Goal: Information Seeking & Learning: Learn about a topic

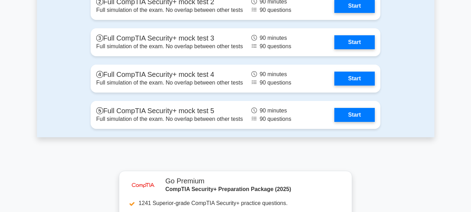
click at [414, 137] on div "Full mock tests Full CompTIA Security+ mock test 1 Full simulation of the exam.…" at bounding box center [235, 35] width 397 height 203
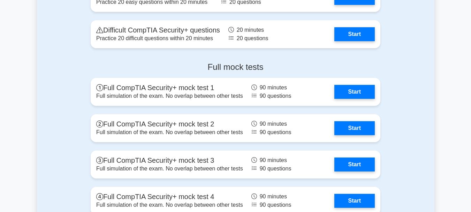
scroll to position [1475, 0]
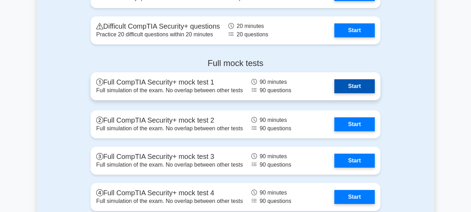
click at [349, 88] on link "Start" at bounding box center [354, 86] width 40 height 14
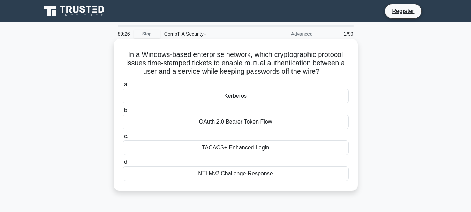
click at [248, 97] on div "Kerberos" at bounding box center [236, 96] width 226 height 15
click at [123, 87] on input "a. Kerberos" at bounding box center [123, 84] width 0 height 5
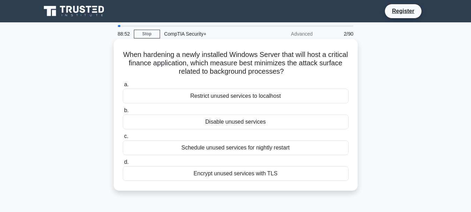
click at [242, 123] on div "Disable unused services" at bounding box center [236, 121] width 226 height 15
click at [123, 113] on input "b. Disable unused services" at bounding box center [123, 110] width 0 height 5
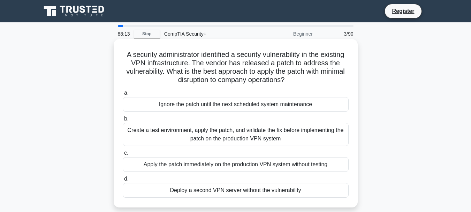
click at [286, 134] on div "Create a test environment, apply the patch, and validate the fix before impleme…" at bounding box center [236, 134] width 226 height 23
click at [123, 121] on input "b. Create a test environment, apply the patch, and validate the fix before impl…" at bounding box center [123, 118] width 0 height 5
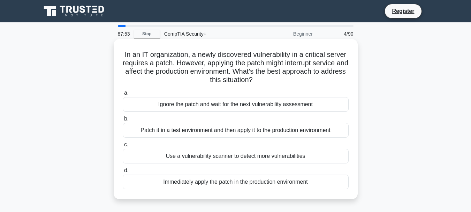
click at [249, 131] on div "Patch it in a test environment and then apply it to the production environment" at bounding box center [236, 130] width 226 height 15
click at [123, 121] on input "b. Patch it in a test environment and then apply it to the production environme…" at bounding box center [123, 118] width 0 height 5
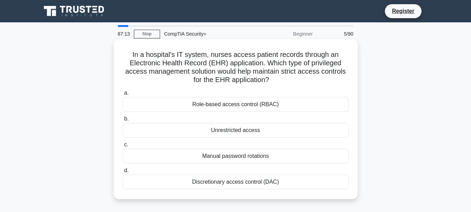
click at [266, 106] on div "Role-based access control (RBAC)" at bounding box center [236, 104] width 226 height 15
click at [123, 95] on input "a. Role-based access control (RBAC)" at bounding box center [123, 93] width 0 height 5
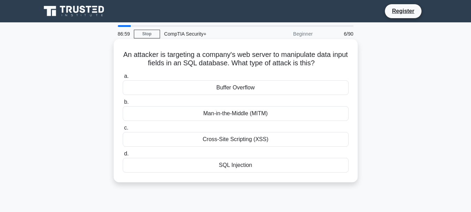
click at [249, 167] on div "SQL Injection" at bounding box center [236, 165] width 226 height 15
click at [123, 156] on input "d. SQL Injection" at bounding box center [123, 153] width 0 height 5
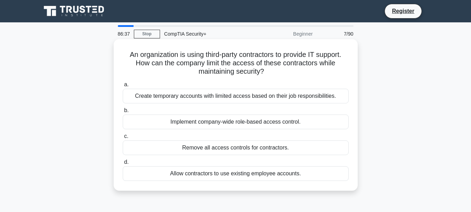
click at [232, 96] on div "Create temporary accounts with limited access based on their job responsibiliti…" at bounding box center [236, 96] width 226 height 15
click at [123, 87] on input "a. Create temporary accounts with limited access based on their job responsibil…" at bounding box center [123, 84] width 0 height 5
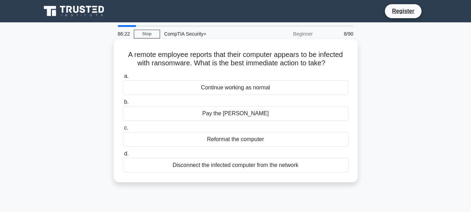
click at [264, 162] on div "Disconnect the infected computer from the network" at bounding box center [236, 165] width 226 height 15
click at [123, 156] on input "d. Disconnect the infected computer from the network" at bounding box center [123, 153] width 0 height 5
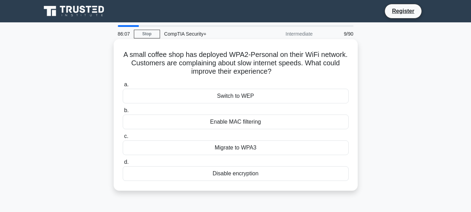
click at [261, 145] on div "Migrate to WPA3" at bounding box center [236, 147] width 226 height 15
click at [123, 138] on input "c. Migrate to WPA3" at bounding box center [123, 136] width 0 height 5
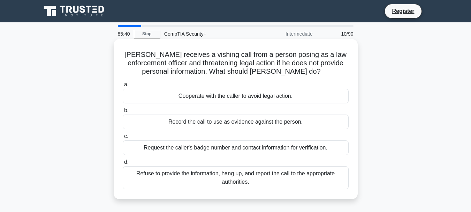
click at [286, 176] on div "Refuse to provide the information, hang up, and report the call to the appropri…" at bounding box center [236, 177] width 226 height 23
click at [123, 164] on input "d. Refuse to provide the information, hang up, and report the call to the appro…" at bounding box center [123, 162] width 0 height 5
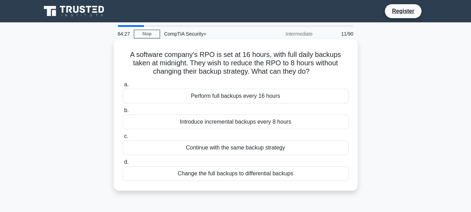
click at [222, 174] on div "Change the full backups to differential backups" at bounding box center [236, 173] width 226 height 15
click at [123, 164] on input "d. Change the full backups to differential backups" at bounding box center [123, 162] width 0 height 5
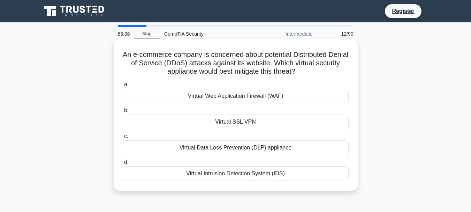
click at [249, 94] on div "Virtual Web Application Firewall (WAF)" at bounding box center [236, 96] width 226 height 15
click at [123, 87] on input "a. Virtual Web Application Firewall (WAF)" at bounding box center [123, 84] width 0 height 5
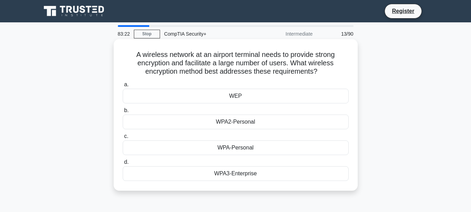
click at [252, 173] on div "WPA3-Enterprise" at bounding box center [236, 173] width 226 height 15
click at [123, 164] on input "d. WPA3-Enterprise" at bounding box center [123, 162] width 0 height 5
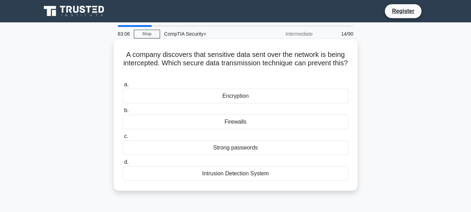
click at [256, 92] on div "Encryption" at bounding box center [236, 96] width 226 height 15
click at [123, 87] on input "a. Encryption" at bounding box center [123, 84] width 0 height 5
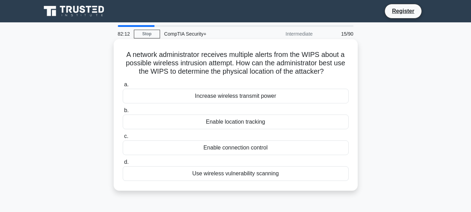
click at [264, 122] on div "Enable location tracking" at bounding box center [236, 121] width 226 height 15
click at [123, 113] on input "b. Enable location tracking" at bounding box center [123, 110] width 0 height 5
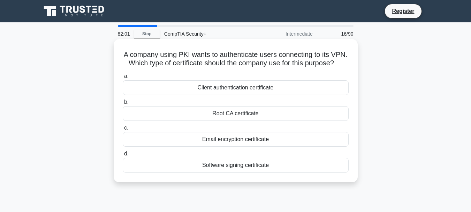
click at [261, 94] on div "Client authentication certificate" at bounding box center [236, 87] width 226 height 15
click at [123, 78] on input "a. Client authentication certificate" at bounding box center [123, 76] width 0 height 5
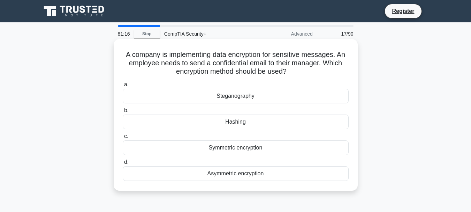
click at [275, 120] on div "Hashing" at bounding box center [236, 121] width 226 height 15
click at [123, 113] on input "b. Hashing" at bounding box center [123, 110] width 0 height 5
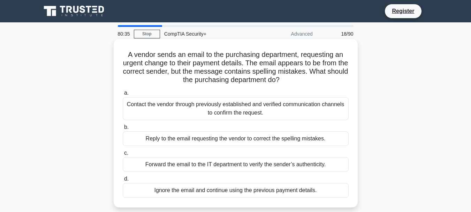
click at [259, 163] on div "Forward the email to the IT department to verify the sender’s authenticity." at bounding box center [236, 164] width 226 height 15
click at [123, 155] on input "c. Forward the email to the IT department to verify the sender’s authenticity." at bounding box center [123, 153] width 0 height 5
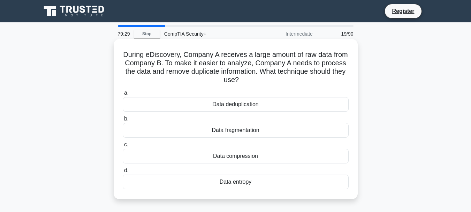
click at [244, 105] on div "Data deduplication" at bounding box center [236, 104] width 226 height 15
click at [123, 95] on input "a. Data deduplication" at bounding box center [123, 93] width 0 height 5
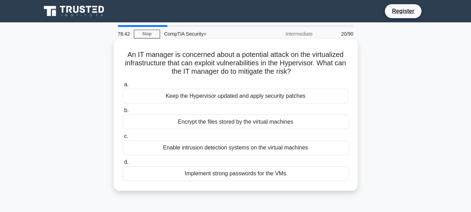
click at [203, 121] on div "Encrypt the files stored by the virtual machines" at bounding box center [236, 121] width 226 height 15
click at [123, 113] on input "b. Encrypt the files stored by the virtual machines" at bounding box center [123, 110] width 0 height 5
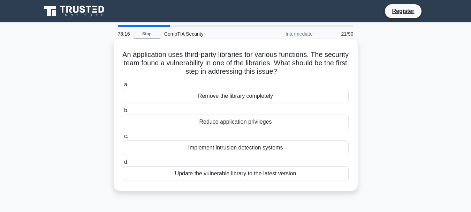
click at [214, 174] on div "Update the vulnerable library to the latest version" at bounding box center [236, 173] width 226 height 15
click at [123, 164] on input "d. Update the vulnerable library to the latest version" at bounding box center [123, 162] width 0 height 5
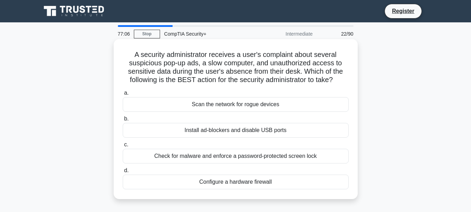
click at [275, 155] on div "Check for malware and enforce a password-protected screen lock" at bounding box center [236, 156] width 226 height 15
click at [123, 147] on input "c. Check for malware and enforce a password-protected screen lock" at bounding box center [123, 144] width 0 height 5
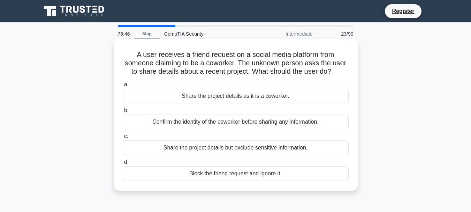
click at [220, 172] on div "Block the friend request and ignore it." at bounding box center [236, 173] width 226 height 15
click at [123, 164] on input "d. Block the friend request and ignore it." at bounding box center [123, 162] width 0 height 5
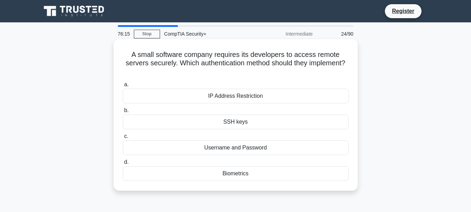
click at [255, 123] on div "SSH keys" at bounding box center [236, 121] width 226 height 15
click at [123, 113] on input "b. SSH keys" at bounding box center [123, 110] width 0 height 5
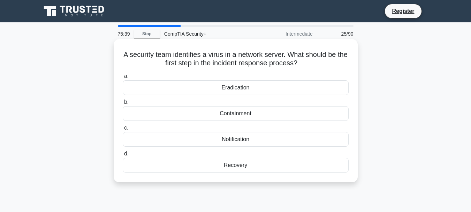
click at [247, 111] on div "Containment" at bounding box center [236, 113] width 226 height 15
click at [123, 104] on input "b. Containment" at bounding box center [123, 102] width 0 height 5
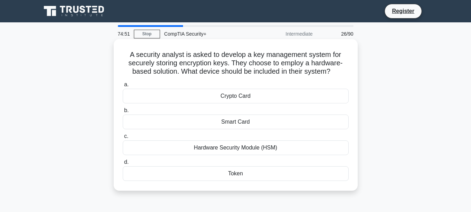
click at [264, 146] on div "Hardware Security Module (HSM)" at bounding box center [236, 147] width 226 height 15
click at [123, 138] on input "c. Hardware Security Module (HSM)" at bounding box center [123, 136] width 0 height 5
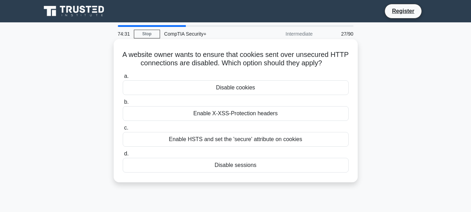
click at [257, 89] on div "Disable cookies" at bounding box center [236, 87] width 226 height 15
click at [123, 78] on input "a. Disable cookies" at bounding box center [123, 76] width 0 height 5
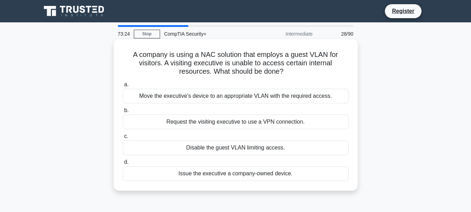
click at [272, 172] on div "Issue the executive a company-owned device." at bounding box center [236, 173] width 226 height 15
click at [123, 164] on input "d. Issue the executive a company-owned device." at bounding box center [123, 162] width 0 height 5
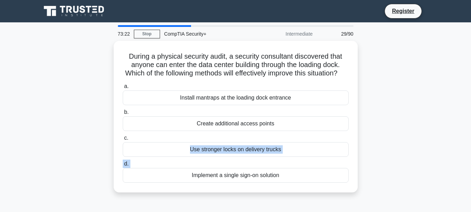
click at [469, 146] on main "73:22 Stop CompTIA Security+ Intermediate 29/90 During a physical security audi…" at bounding box center [235, 199] width 471 height 354
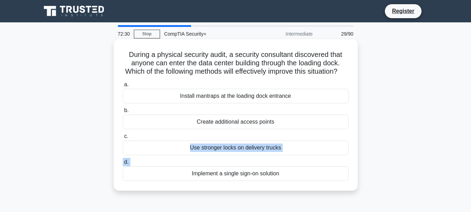
click at [230, 103] on div "Install mantraps at the loading dock entrance" at bounding box center [236, 96] width 226 height 15
click at [241, 102] on div "Install mantraps at the loading dock entrance" at bounding box center [236, 96] width 226 height 15
click at [123, 87] on input "a. Install mantraps at the loading dock entrance" at bounding box center [123, 84] width 0 height 5
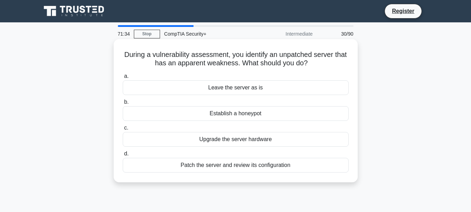
click at [255, 166] on div "Patch the server and review its configuration" at bounding box center [236, 165] width 226 height 15
click at [123, 156] on input "d. Patch the server and review its configuration" at bounding box center [123, 153] width 0 height 5
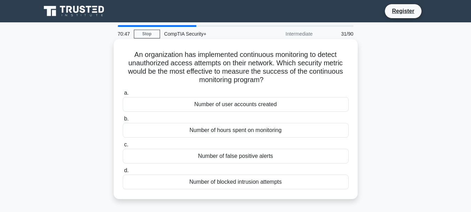
click at [277, 157] on div "Number of false positive alerts" at bounding box center [236, 156] width 226 height 15
click at [123, 147] on input "c. Number of false positive alerts" at bounding box center [123, 144] width 0 height 5
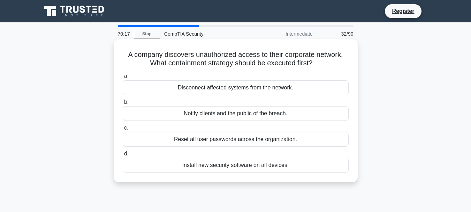
click at [301, 86] on div "Disconnect affected systems from the network." at bounding box center [236, 87] width 226 height 15
click at [123, 78] on input "a. Disconnect affected systems from the network." at bounding box center [123, 76] width 0 height 5
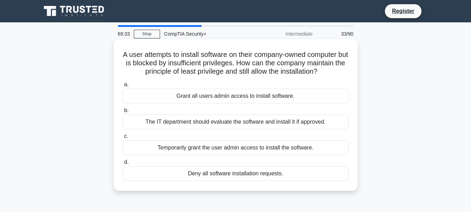
click at [275, 124] on div "The IT department should evaluate the software and install it if approved." at bounding box center [236, 121] width 226 height 15
click at [123, 113] on input "b. The IT department should evaluate the software and install it if approved." at bounding box center [123, 110] width 0 height 5
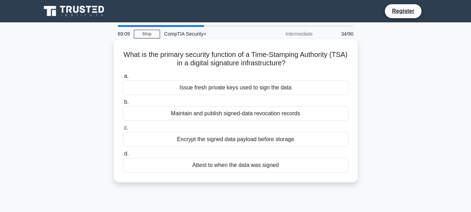
click at [206, 89] on div "Issue fresh private keys used to sign the data" at bounding box center [236, 87] width 226 height 15
click at [123, 78] on input "a. Issue fresh private keys used to sign the data" at bounding box center [123, 76] width 0 height 5
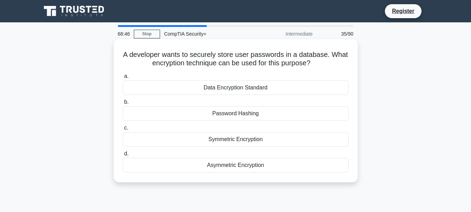
click at [240, 111] on div "Password Hashing" at bounding box center [236, 113] width 226 height 15
click at [123, 104] on input "b. Password Hashing" at bounding box center [123, 102] width 0 height 5
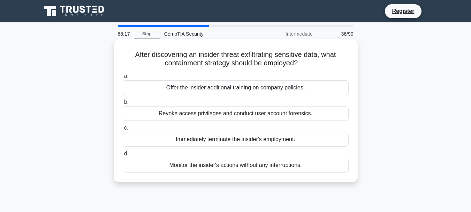
click at [225, 115] on div "Revoke access privileges and conduct user account forensics." at bounding box center [236, 113] width 226 height 15
click at [123, 104] on input "b. Revoke access privileges and conduct user account forensics." at bounding box center [123, 102] width 0 height 5
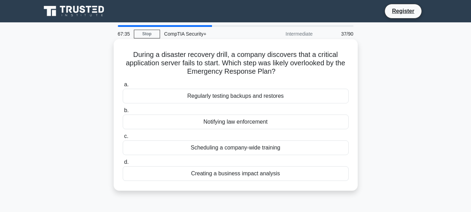
click at [249, 94] on div "Regularly testing backups and restores" at bounding box center [236, 96] width 226 height 15
click at [123, 87] on input "a. Regularly testing backups and restores" at bounding box center [123, 84] width 0 height 5
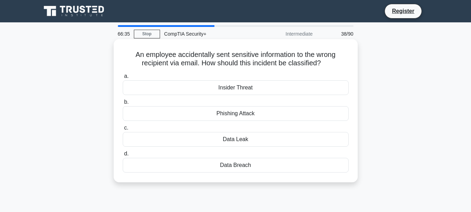
click at [246, 138] on div "Data Leak" at bounding box center [236, 139] width 226 height 15
click at [123, 130] on input "c. Data Leak" at bounding box center [123, 127] width 0 height 5
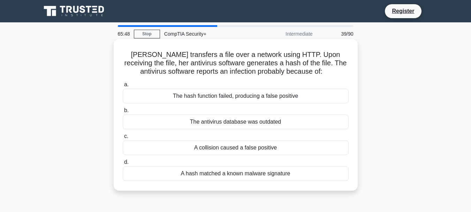
click at [241, 169] on div "A hash matched a known malware signature" at bounding box center [236, 173] width 226 height 15
click at [123, 164] on input "d. A hash matched a known malware signature" at bounding box center [123, 162] width 0 height 5
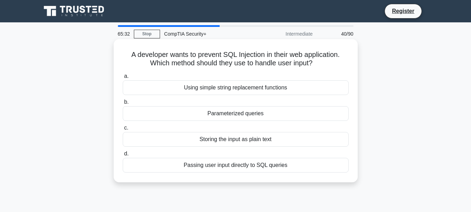
click at [250, 112] on div "Parameterized queries" at bounding box center [236, 113] width 226 height 15
click at [123, 104] on input "b. Parameterized queries" at bounding box center [123, 102] width 0 height 5
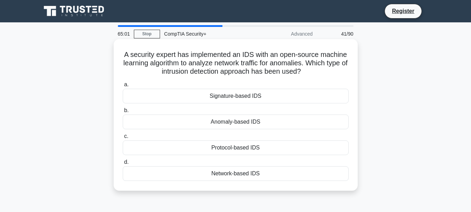
click at [284, 96] on div "Signature-based IDS" at bounding box center [236, 96] width 226 height 15
click at [123, 87] on input "a. Signature-based IDS" at bounding box center [123, 84] width 0 height 5
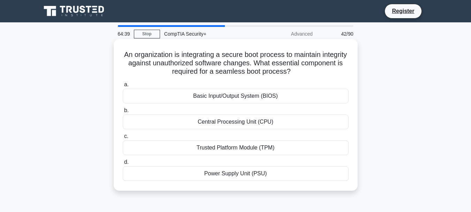
click at [298, 98] on div "Basic Input/Output System (BIOS)" at bounding box center [236, 96] width 226 height 15
click at [123, 87] on input "a. Basic Input/Output System (BIOS)" at bounding box center [123, 84] width 0 height 5
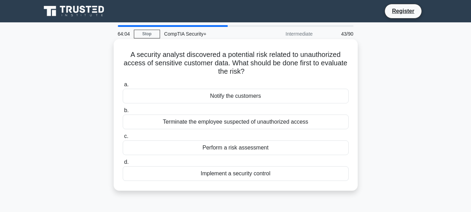
click at [239, 147] on div "Perform a risk assessment" at bounding box center [236, 147] width 226 height 15
click at [123, 138] on input "c. Perform a risk assessment" at bounding box center [123, 136] width 0 height 5
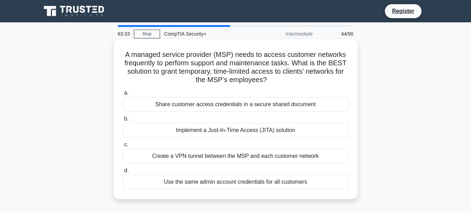
click at [294, 129] on div "Implement a Just-In-Time Access (JITA) solution" at bounding box center [236, 130] width 226 height 15
click at [123, 121] on input "b. Implement a Just-In-Time Access (JITA) solution" at bounding box center [123, 118] width 0 height 5
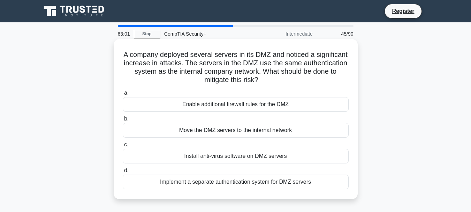
click at [285, 183] on div "Implement a separate authentication system for DMZ servers" at bounding box center [236, 181] width 226 height 15
click at [123, 173] on input "d. Implement a separate authentication system for DMZ servers" at bounding box center [123, 170] width 0 height 5
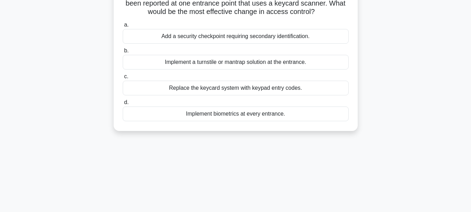
scroll to position [35, 0]
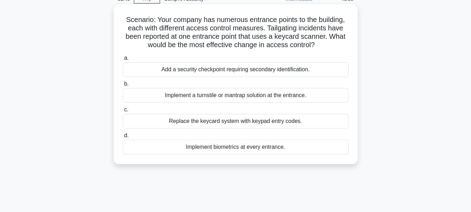
click at [319, 69] on div "Add a security checkpoint requiring secondary identification." at bounding box center [236, 69] width 226 height 15
click at [123, 60] on input "a. Add a security checkpoint requiring secondary identification." at bounding box center [123, 58] width 0 height 5
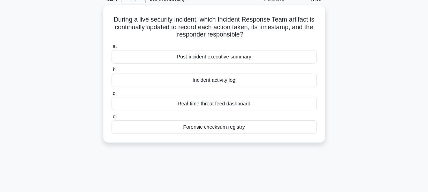
scroll to position [0, 0]
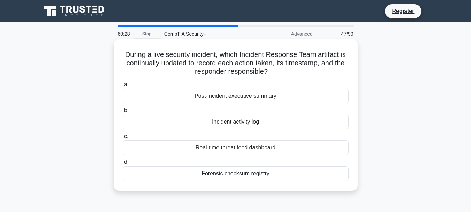
click at [222, 124] on div "Incident activity log" at bounding box center [236, 121] width 226 height 15
click at [123, 113] on input "b. Incident activity log" at bounding box center [123, 110] width 0 height 5
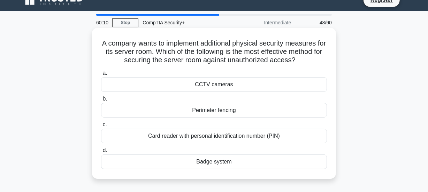
scroll to position [31, 0]
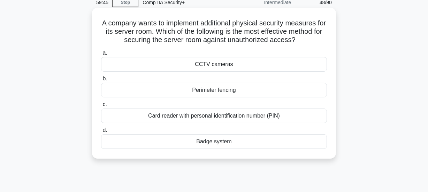
click at [292, 115] on div "Card reader with personal identification number (PIN)" at bounding box center [214, 116] width 226 height 15
click at [101, 107] on input "c. Card reader with personal identification number (PIN)" at bounding box center [101, 104] width 0 height 5
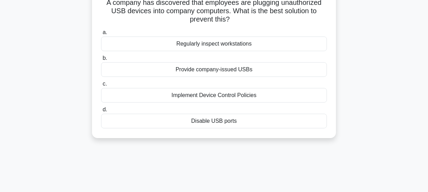
scroll to position [63, 0]
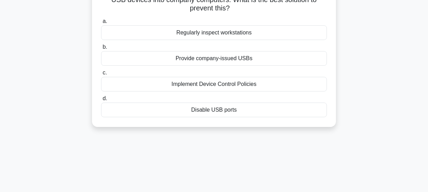
click at [228, 108] on div "Disable USB ports" at bounding box center [214, 110] width 226 height 15
click at [101, 101] on input "d. Disable USB ports" at bounding box center [101, 99] width 0 height 5
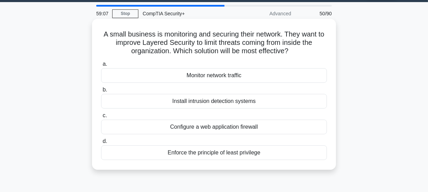
scroll to position [31, 0]
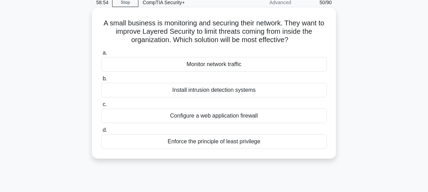
click at [231, 142] on div "Enforce the principle of least privilege" at bounding box center [214, 142] width 226 height 15
click at [101, 133] on input "d. Enforce the principle of least privilege" at bounding box center [101, 130] width 0 height 5
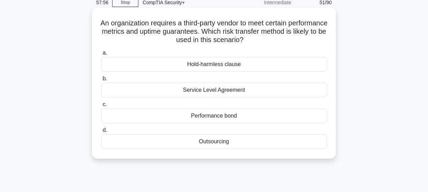
click at [226, 91] on div "Service Level Agreement" at bounding box center [214, 90] width 226 height 15
click at [101, 81] on input "b. Service Level Agreement" at bounding box center [101, 79] width 0 height 5
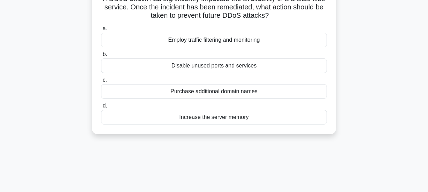
scroll to position [63, 0]
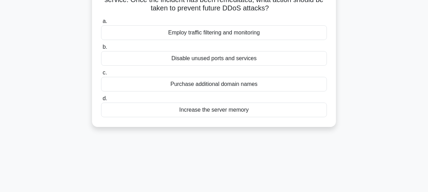
click at [251, 30] on div "Employ traffic filtering and monitoring" at bounding box center [214, 32] width 226 height 15
click at [101, 24] on input "a. Employ traffic filtering and monitoring" at bounding box center [101, 21] width 0 height 5
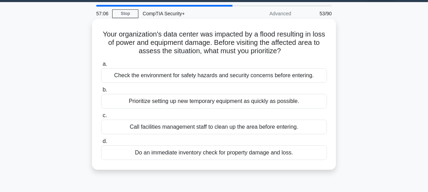
scroll to position [31, 0]
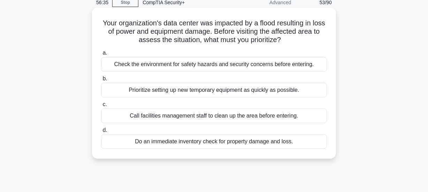
click at [291, 62] on div "Check the environment for safety hazards and security concerns before entering." at bounding box center [214, 64] width 226 height 15
click at [101, 55] on input "a. Check the environment for safety hazards and security concerns before enteri…" at bounding box center [101, 53] width 0 height 5
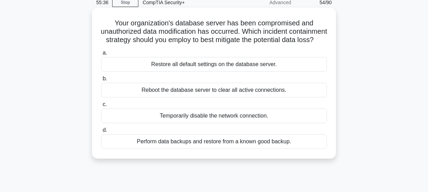
click at [276, 123] on div "Temporarily disable the network connection." at bounding box center [214, 116] width 226 height 15
click at [101, 107] on input "c. Temporarily disable the network connection." at bounding box center [101, 104] width 0 height 5
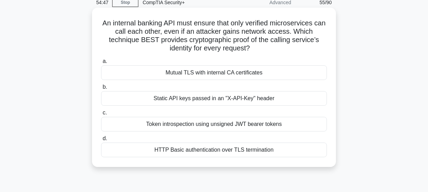
click at [242, 70] on div "Mutual TLS with internal CA certificates" at bounding box center [214, 73] width 226 height 15
click at [101, 64] on input "a. Mutual TLS with internal CA certificates" at bounding box center [101, 61] width 0 height 5
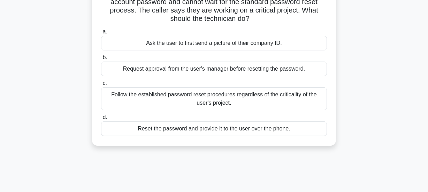
scroll to position [63, 0]
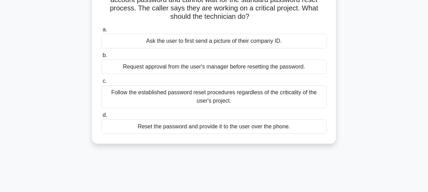
click at [243, 98] on div "Follow the established password reset procedures regardless of the criticality …" at bounding box center [214, 96] width 226 height 23
click at [101, 84] on input "c. Follow the established password reset procedures regardless of the criticali…" at bounding box center [101, 81] width 0 height 5
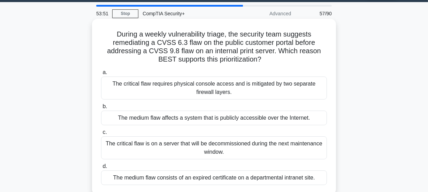
scroll to position [31, 0]
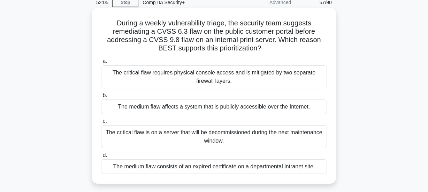
click at [262, 108] on div "The medium flaw affects a system that is publicly accessible over the Internet." at bounding box center [214, 107] width 226 height 15
click at [101, 98] on input "b. The medium flaw affects a system that is publicly accessible over the Intern…" at bounding box center [101, 95] width 0 height 5
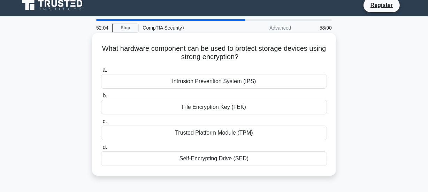
scroll to position [0, 0]
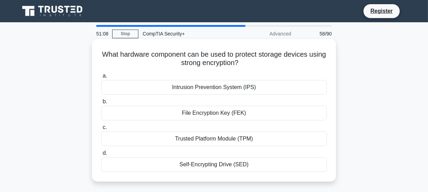
click at [227, 166] on div "Self-Encrypting Drive (SED)" at bounding box center [214, 165] width 226 height 15
click at [101, 156] on input "d. Self-Encrypting Drive (SED)" at bounding box center [101, 153] width 0 height 5
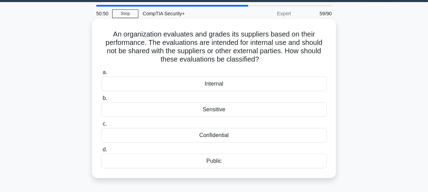
scroll to position [31, 0]
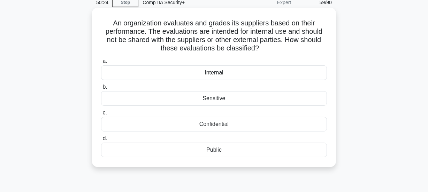
click at [205, 72] on div "Internal" at bounding box center [214, 73] width 226 height 15
click at [101, 64] on input "a. Internal" at bounding box center [101, 61] width 0 height 5
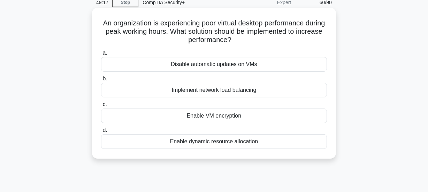
click at [223, 141] on div "Enable dynamic resource allocation" at bounding box center [214, 142] width 226 height 15
click at [101, 133] on input "d. Enable dynamic resource allocation" at bounding box center [101, 130] width 0 height 5
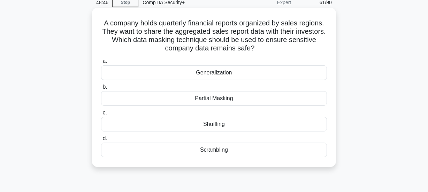
click at [245, 98] on div "Partial Masking" at bounding box center [214, 98] width 226 height 15
click at [101, 90] on input "b. Partial Masking" at bounding box center [101, 87] width 0 height 5
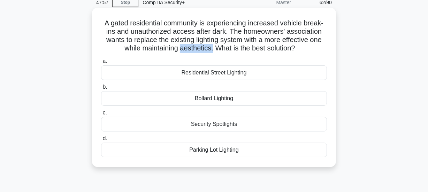
drag, startPoint x: 181, startPoint y: 50, endPoint x: 212, endPoint y: 50, distance: 31.0
click at [212, 50] on h5 "A gated residential community is experiencing increased vehicle break-ins and u…" at bounding box center [213, 36] width 227 height 34
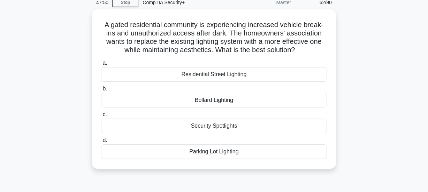
click at [396, 58] on div "A gated residential community is experiencing increased vehicle break-ins and u…" at bounding box center [213, 93] width 397 height 168
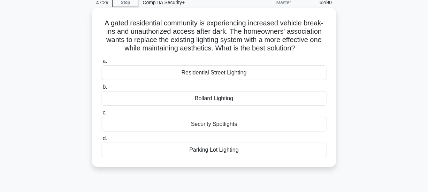
click at [231, 70] on div "Residential Street Lighting" at bounding box center [214, 73] width 226 height 15
click at [101, 64] on input "a. Residential Street Lighting" at bounding box center [101, 61] width 0 height 5
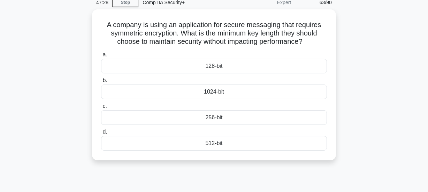
scroll to position [0, 0]
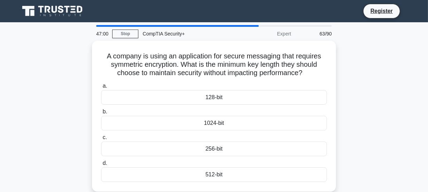
drag, startPoint x: 309, startPoint y: 73, endPoint x: 79, endPoint y: 53, distance: 230.9
click at [78, 53] on div "A company is using an application for secure messaging that requires symmetric …" at bounding box center [213, 121] width 397 height 160
copy h5 "A company is using an application for secure messaging that requires symmetric …"
click at [360, 69] on div "A company is using an application for secure messaging that requires symmetric …" at bounding box center [213, 121] width 397 height 160
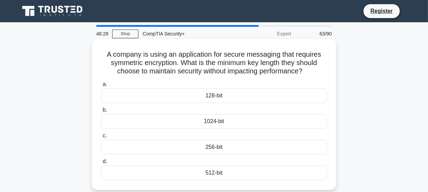
click at [263, 93] on div "128-bit" at bounding box center [214, 96] width 226 height 15
click at [101, 87] on input "a. 128-bit" at bounding box center [101, 84] width 0 height 5
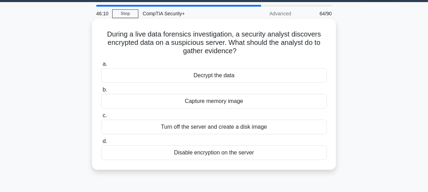
scroll to position [31, 0]
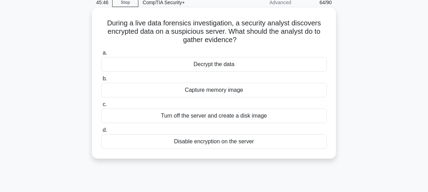
click at [238, 91] on div "Capture memory image" at bounding box center [214, 90] width 226 height 15
click at [101, 81] on input "b. Capture memory image" at bounding box center [101, 79] width 0 height 5
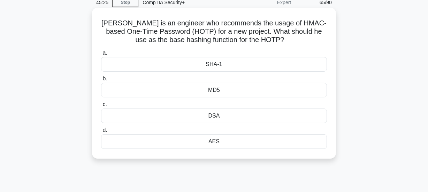
click at [242, 139] on div "AES" at bounding box center [214, 142] width 226 height 15
click at [101, 133] on input "d. AES" at bounding box center [101, 130] width 0 height 5
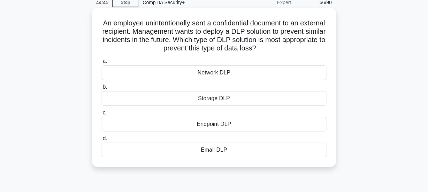
drag, startPoint x: 277, startPoint y: 50, endPoint x: 110, endPoint y: 24, distance: 169.0
click at [110, 24] on h5 "An employee unintentionally sent a confidential document to an external recipie…" at bounding box center [213, 36] width 227 height 34
copy h5 "An employee unintentionally sent a confidential document to an external recipie…"
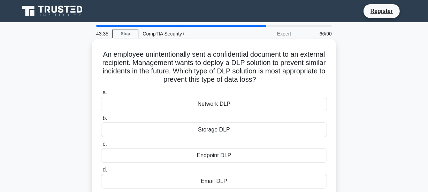
click at [256, 105] on div "Network DLP" at bounding box center [214, 104] width 226 height 15
click at [101, 95] on input "a. Network DLP" at bounding box center [101, 93] width 0 height 5
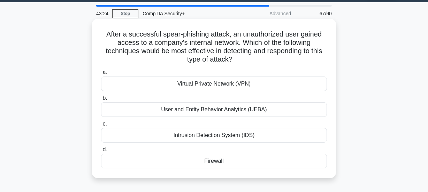
scroll to position [31, 0]
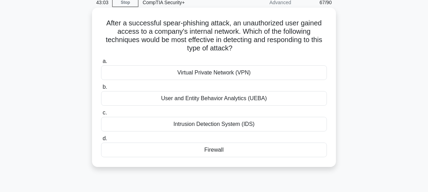
click at [243, 100] on div "User and Entity Behavior Analytics (UEBA)" at bounding box center [214, 98] width 226 height 15
click at [101, 90] on input "b. User and Entity Behavior Analytics (UEBA)" at bounding box center [101, 87] width 0 height 5
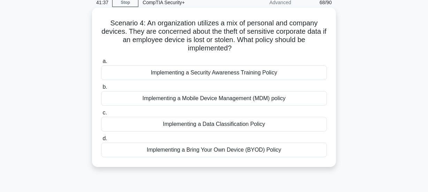
click at [279, 98] on div "Implementing a Mobile Device Management (MDM) policy" at bounding box center [214, 98] width 226 height 15
click at [101, 90] on input "b. Implementing a Mobile Device Management (MDM) policy" at bounding box center [101, 87] width 0 height 5
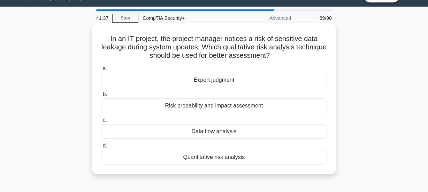
scroll to position [0, 0]
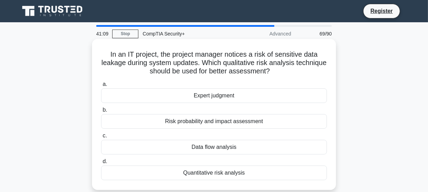
click at [226, 122] on div "Risk probability and impact assessment" at bounding box center [214, 121] width 226 height 15
click at [101, 113] on input "b. Risk probability and impact assessment" at bounding box center [101, 110] width 0 height 5
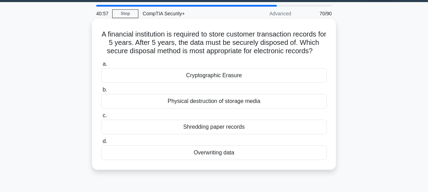
scroll to position [31, 0]
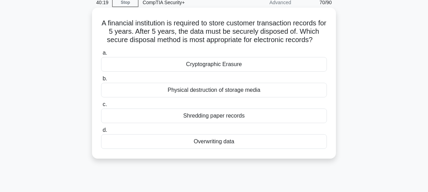
click at [298, 86] on div "Physical destruction of storage media" at bounding box center [214, 90] width 226 height 15
click at [101, 81] on input "b. Physical destruction of storage media" at bounding box center [101, 79] width 0 height 5
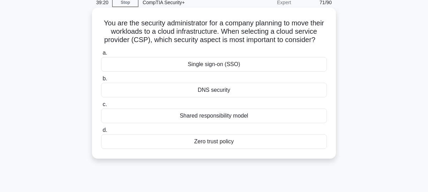
click at [235, 123] on div "Shared responsibility model" at bounding box center [214, 116] width 226 height 15
click at [101, 107] on input "c. Shared responsibility model" at bounding box center [101, 104] width 0 height 5
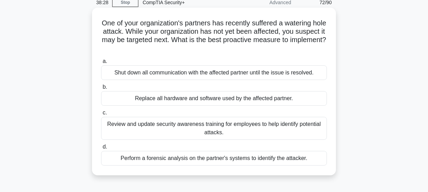
click at [185, 73] on div "Shut down all communication with the affected partner until the issue is resolv…" at bounding box center [214, 73] width 226 height 15
click at [101, 64] on input "a. Shut down all communication with the affected partner until the issue is res…" at bounding box center [101, 61] width 0 height 5
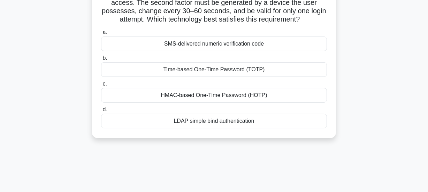
scroll to position [63, 0]
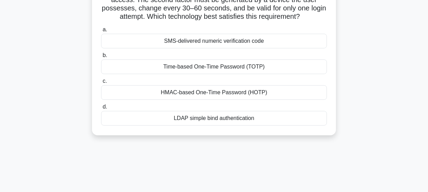
click at [257, 68] on div "Time-based One-Time Password (TOTP)" at bounding box center [214, 67] width 226 height 15
click at [101, 58] on input "b. Time-based One-Time Password (TOTP)" at bounding box center [101, 55] width 0 height 5
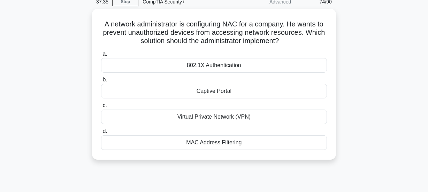
scroll to position [0, 0]
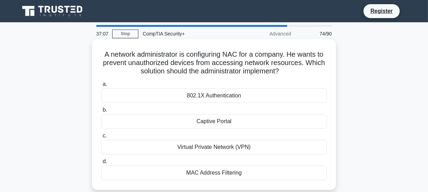
click at [227, 173] on div "MAC Address Filtering" at bounding box center [214, 173] width 226 height 15
click at [101, 164] on input "d. MAC Address Filtering" at bounding box center [101, 162] width 0 height 5
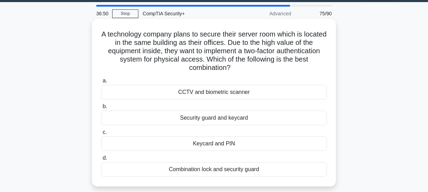
scroll to position [31, 0]
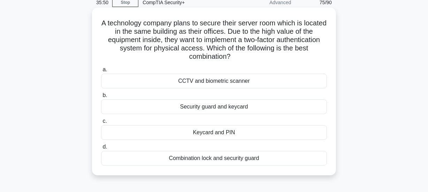
click at [216, 132] on div "Keycard and PIN" at bounding box center [214, 132] width 226 height 15
click at [101, 124] on input "c. Keycard and PIN" at bounding box center [101, 121] width 0 height 5
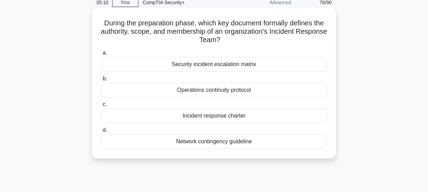
click at [268, 114] on div "Incident response charter" at bounding box center [214, 116] width 226 height 15
click at [101, 107] on input "c. Incident response charter" at bounding box center [101, 104] width 0 height 5
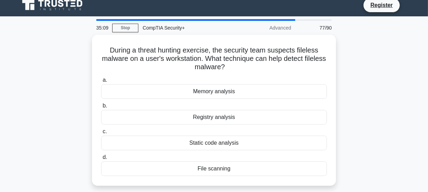
scroll to position [0, 0]
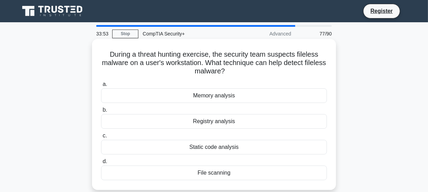
click at [227, 119] on div "Registry analysis" at bounding box center [214, 121] width 226 height 15
click at [101, 113] on input "b. Registry analysis" at bounding box center [101, 110] width 0 height 5
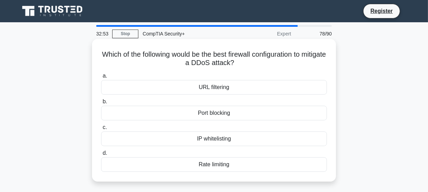
click at [218, 166] on div "Rate limiting" at bounding box center [214, 165] width 226 height 15
click at [101, 156] on input "d. Rate limiting" at bounding box center [101, 153] width 0 height 5
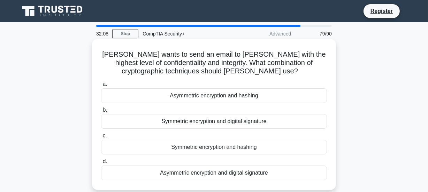
click at [213, 149] on div "Symmetric encryption and hashing" at bounding box center [214, 147] width 226 height 15
click at [101, 138] on input "c. Symmetric encryption and hashing" at bounding box center [101, 136] width 0 height 5
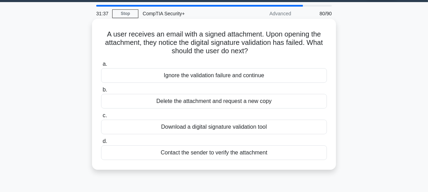
scroll to position [31, 0]
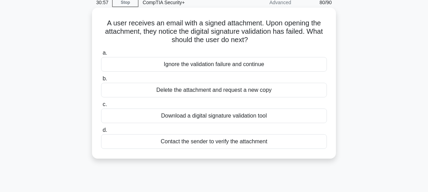
click at [276, 89] on div "Delete the attachment and request a new copy" at bounding box center [214, 90] width 226 height 15
click at [101, 81] on input "b. Delete the attachment and request a new copy" at bounding box center [101, 79] width 0 height 5
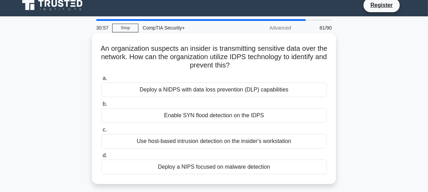
scroll to position [0, 0]
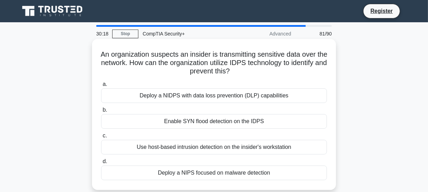
click at [298, 95] on div "Deploy a NIDPS with data loss prevention (DLP) capabilities" at bounding box center [214, 96] width 226 height 15
click at [101, 87] on input "a. Deploy a NIDPS with data loss prevention (DLP) capabilities" at bounding box center [101, 84] width 0 height 5
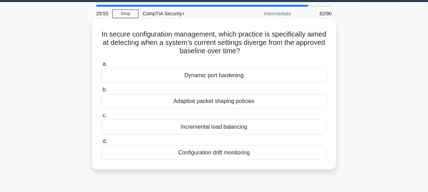
scroll to position [31, 0]
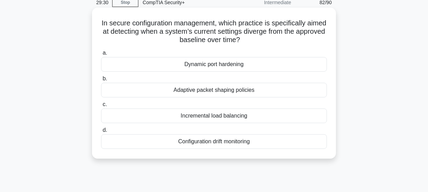
click at [252, 142] on div "Configuration drift monitoring" at bounding box center [214, 142] width 226 height 15
click at [101, 133] on input "d. Configuration drift monitoring" at bounding box center [101, 130] width 0 height 5
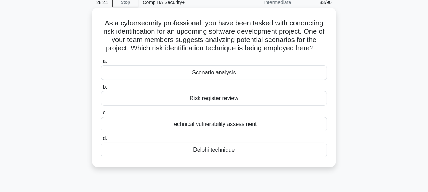
click at [251, 73] on div "Scenario analysis" at bounding box center [214, 73] width 226 height 15
click at [101, 64] on input "a. Scenario analysis" at bounding box center [101, 61] width 0 height 5
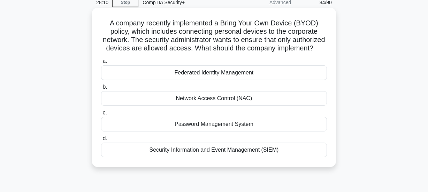
click at [256, 104] on div "Network Access Control (NAC)" at bounding box center [214, 98] width 226 height 15
click at [101, 90] on input "b. Network Access Control (NAC)" at bounding box center [101, 87] width 0 height 5
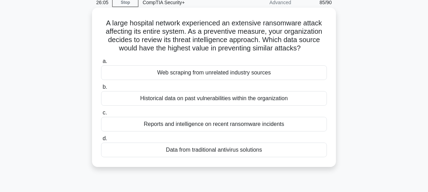
click at [280, 121] on div "Reports and intelligence on recent ransomware incidents" at bounding box center [214, 124] width 226 height 15
click at [101, 115] on input "c. Reports and intelligence on recent ransomware incidents" at bounding box center [101, 113] width 0 height 5
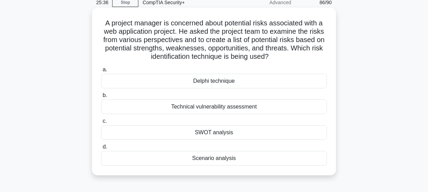
click at [226, 132] on div "SWOT analysis" at bounding box center [214, 132] width 226 height 15
click at [101, 124] on input "c. SWOT analysis" at bounding box center [101, 121] width 0 height 5
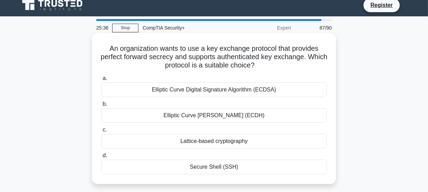
scroll to position [0, 0]
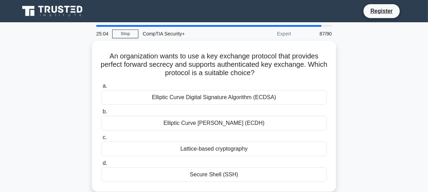
copy h5 "An organization wants to use a key exchange protocol that provides perfect forw…"
drag, startPoint x: 269, startPoint y: 70, endPoint x: 70, endPoint y: 52, distance: 200.5
click at [70, 52] on div "An organization wants to use a key exchange protocol that provides perfect forw…" at bounding box center [213, 121] width 397 height 160
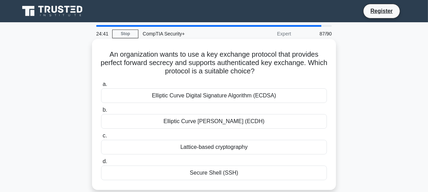
click at [259, 96] on div "Elliptic Curve Digital Signature Algorithm (ECDSA)" at bounding box center [214, 96] width 226 height 15
click at [101, 87] on input "a. Elliptic Curve Digital Signature Algorithm (ECDSA)" at bounding box center [101, 84] width 0 height 5
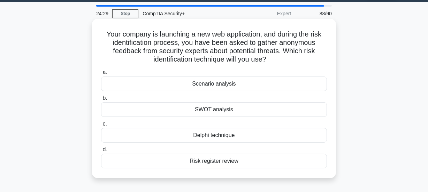
scroll to position [31, 0]
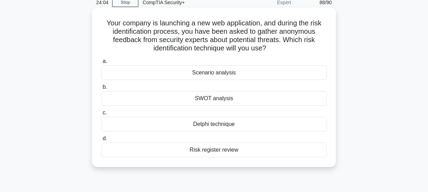
click at [260, 70] on div "Scenario analysis" at bounding box center [214, 73] width 226 height 15
click at [101, 64] on input "a. Scenario analysis" at bounding box center [101, 61] width 0 height 5
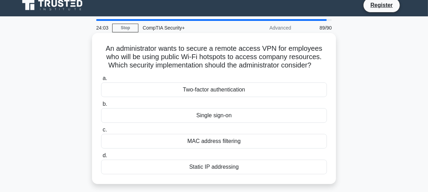
scroll to position [0, 0]
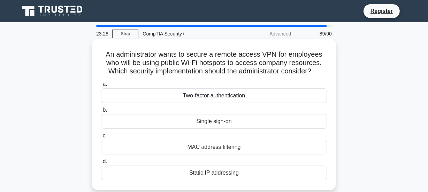
click at [230, 94] on div "Two-factor authentication" at bounding box center [214, 96] width 226 height 15
click at [101, 87] on input "a. Two-factor authentication" at bounding box center [101, 84] width 0 height 5
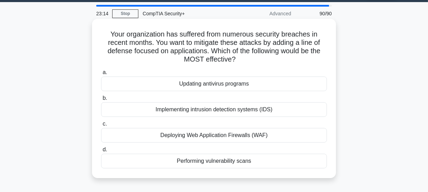
scroll to position [31, 0]
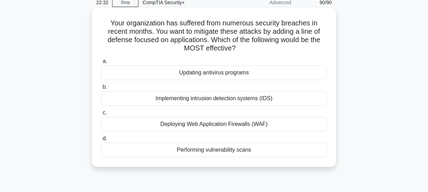
click at [205, 153] on div "Performing vulnerability scans" at bounding box center [214, 150] width 226 height 15
click at [101, 141] on input "d. Performing vulnerability scans" at bounding box center [101, 139] width 0 height 5
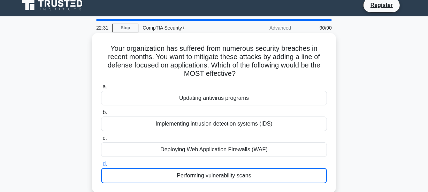
scroll to position [0, 0]
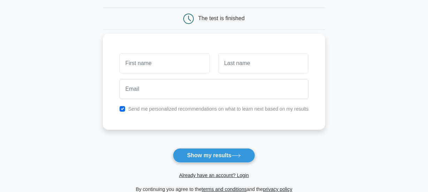
scroll to position [63, 0]
type input "daiam"
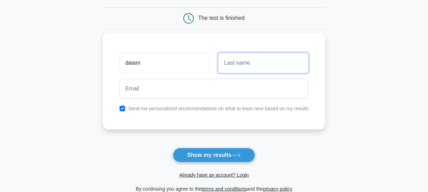
click at [230, 63] on input "text" at bounding box center [263, 63] width 90 height 20
type input "Alhemyari"
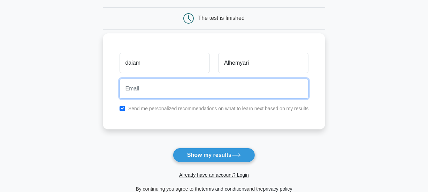
click at [154, 97] on input "email" at bounding box center [214, 89] width 189 height 20
type input "daiammah2013@gmail.com"
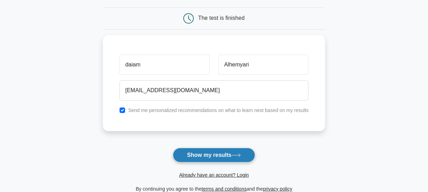
click at [221, 156] on button "Show my results" at bounding box center [214, 155] width 82 height 15
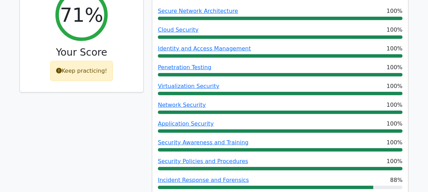
scroll to position [253, 0]
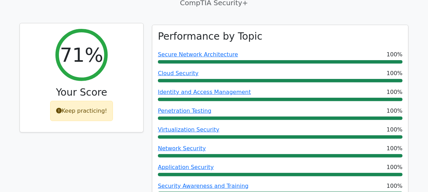
click at [62, 108] on icon at bounding box center [59, 111] width 6 height 6
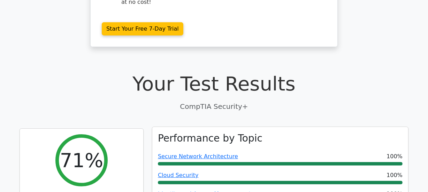
scroll to position [216, 0]
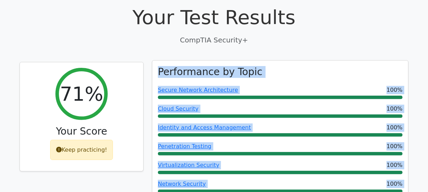
drag, startPoint x: 399, startPoint y: 105, endPoint x: 152, endPoint y: 51, distance: 253.3
copy div "Performance by Topic Secure Network Architecture 100% Cloud Security 100% Ident…"
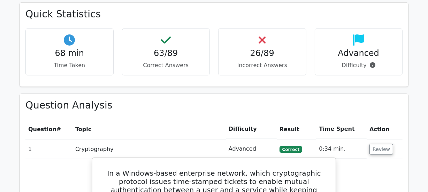
scroll to position [882, 0]
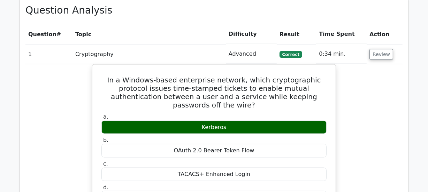
click at [290, 51] on span "Correct" at bounding box center [291, 54] width 23 height 7
click at [380, 49] on button "Review" at bounding box center [382, 54] width 24 height 11
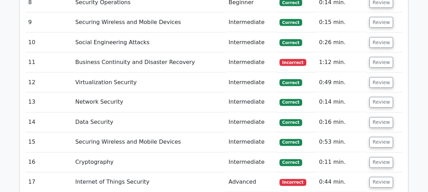
scroll to position [1072, 0]
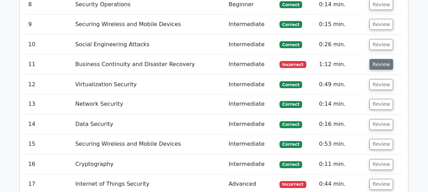
click at [380, 59] on button "Review" at bounding box center [382, 64] width 24 height 11
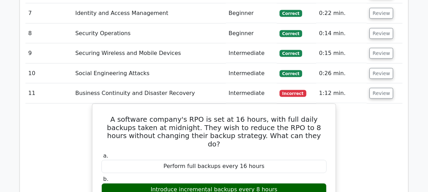
scroll to position [1040, 0]
